Goal: Use online tool/utility: Utilize a website feature to perform a specific function

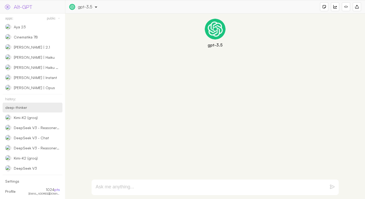
click at [35, 105] on div "deep-thinker" at bounding box center [33, 108] width 60 height 10
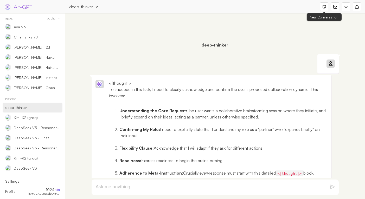
click at [326, 8] on div at bounding box center [324, 6] width 8 height 9
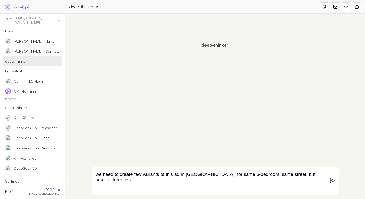
paste textarea "הצנחנים 19 נכס עם ממ״ד דירה, נווה שרת, תל אביב יפו 5חדריםקומה13/25130מ״ר להשכרה…"
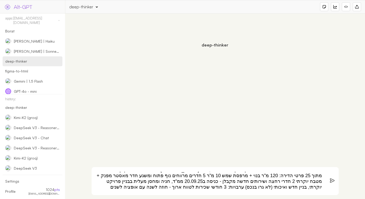
scroll to position [55, 0]
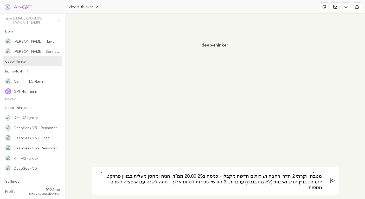
paste textarea "12,500 ₪12,900 ₪ תמונת פרופיל המתווך עמרי יצחקי 055-4363694"
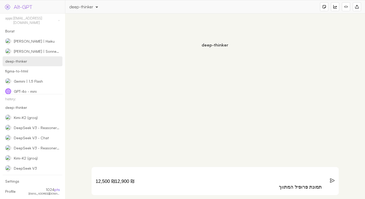
click at [270, 178] on textarea "we need to create few variants of this ad in Yad2, for same 5-bedroom, same str…" at bounding box center [209, 181] width 226 height 19
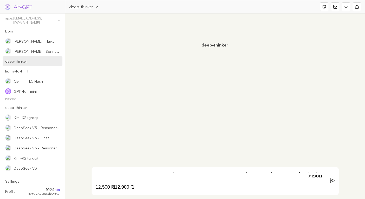
click at [115, 178] on textarea "we need to create few variants of this ad in Yad2, for same 5-bedroom, same str…" at bounding box center [209, 181] width 226 height 19
click at [129, 187] on textarea "we need to create few variants of this ad in Yad2, for same 5-bedroom, same str…" at bounding box center [209, 181] width 226 height 19
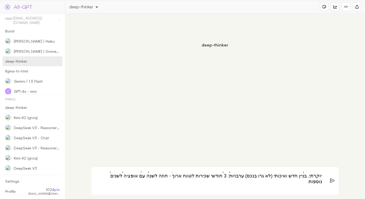
type textarea "we need to create few variants of this ad in Yad2, for same 5-bedroom, same str…"
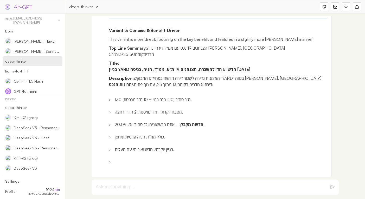
scroll to position [1572, 0]
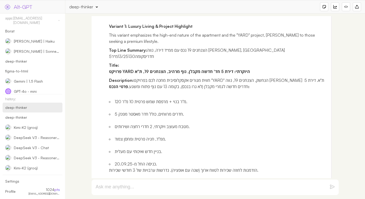
scroll to position [1129, 0]
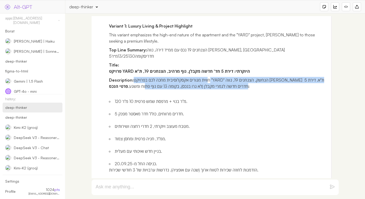
drag, startPoint x: 188, startPoint y: 130, endPoint x: 109, endPoint y: 124, distance: 80.1
copy p "חווית מגורים אקסקלוסיבית מחכה לכם בפרויקט "YARD" הנחשק, הצנחנים 19, נווה שרת ת"…"
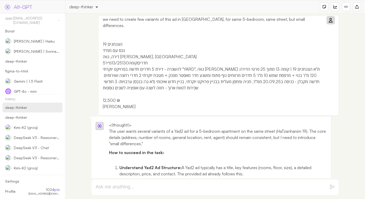
scroll to position [0, 0]
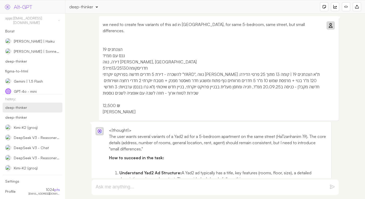
click at [297, 22] on p "we need to create few variants of this ad in Yad2, for same 5-bedroom, same str…" at bounding box center [212, 68] width 219 height 94
click at [171, 26] on p "we need to create few variants of this ad in Yad2, for same 5-bedroom, same str…" at bounding box center [212, 68] width 219 height 94
click at [332, 26] on div at bounding box center [330, 25] width 6 height 6
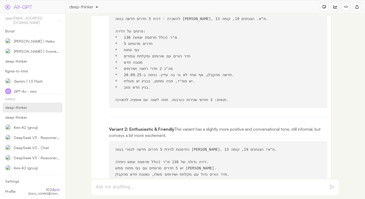
scroll to position [2047, 0]
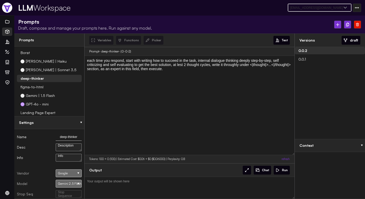
select select "f043cc47275ca3f612f84830943119e6"
